Goal: Find specific page/section: Find specific page/section

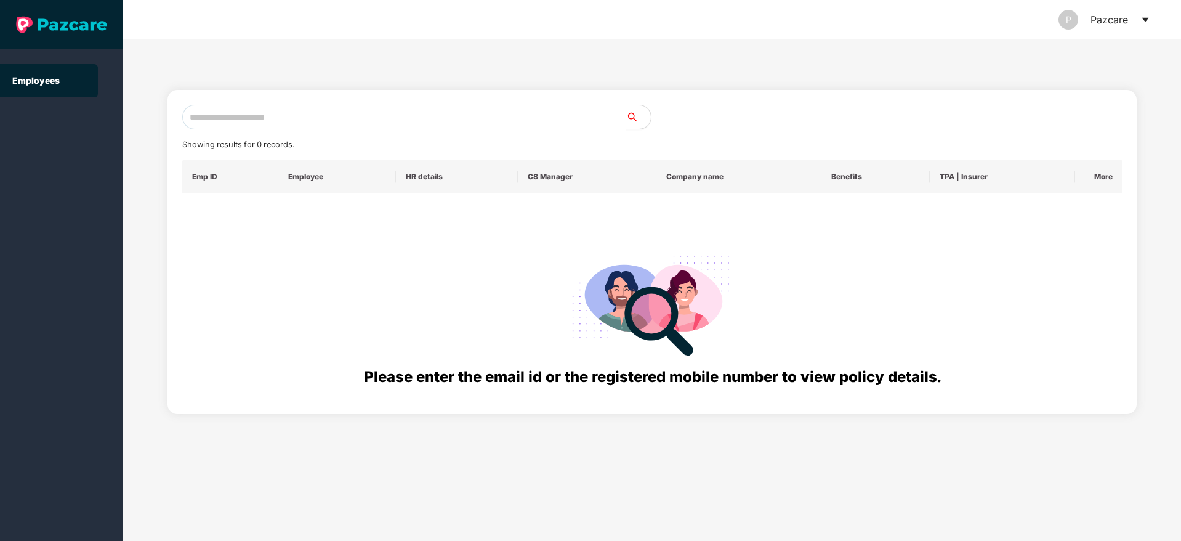
click at [348, 125] on input "text" at bounding box center [404, 117] width 444 height 25
paste input "**********"
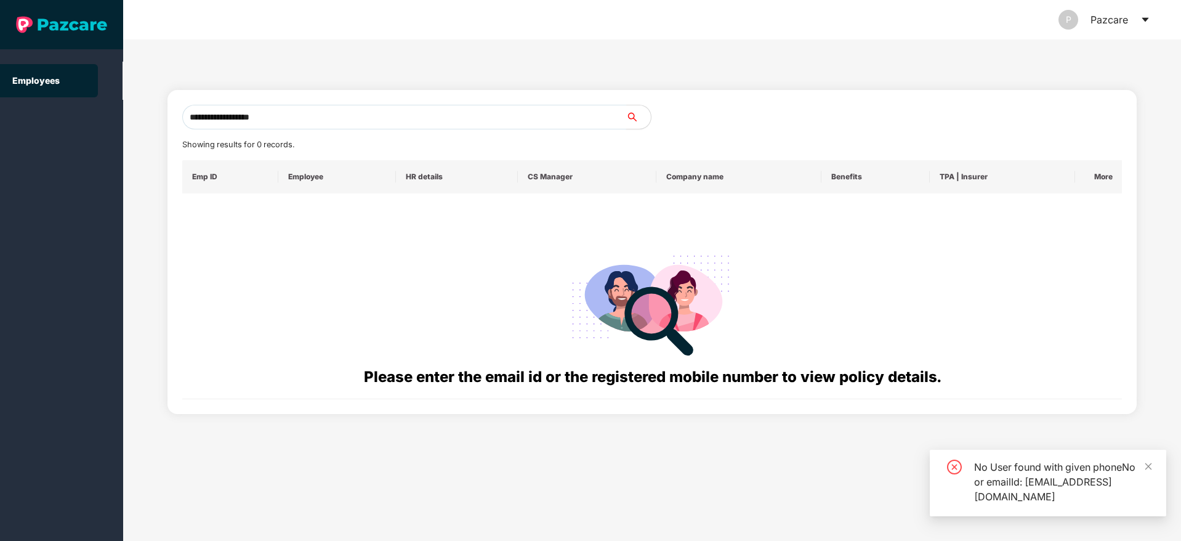
type input "**********"
